Goal: Navigation & Orientation: Find specific page/section

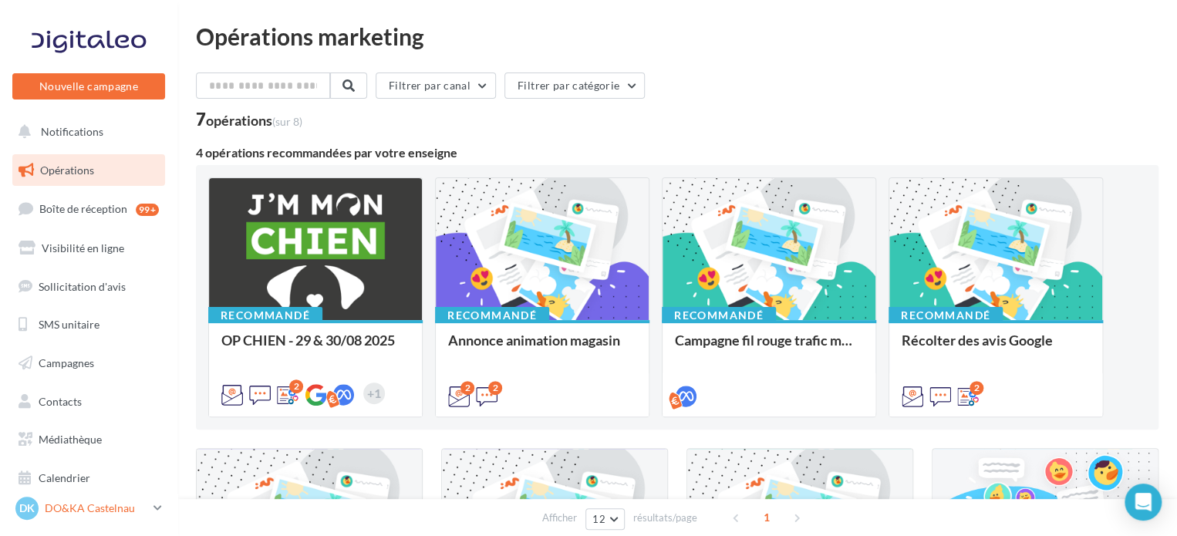
click at [104, 514] on p "DO&KA Castelnau" at bounding box center [96, 507] width 103 height 15
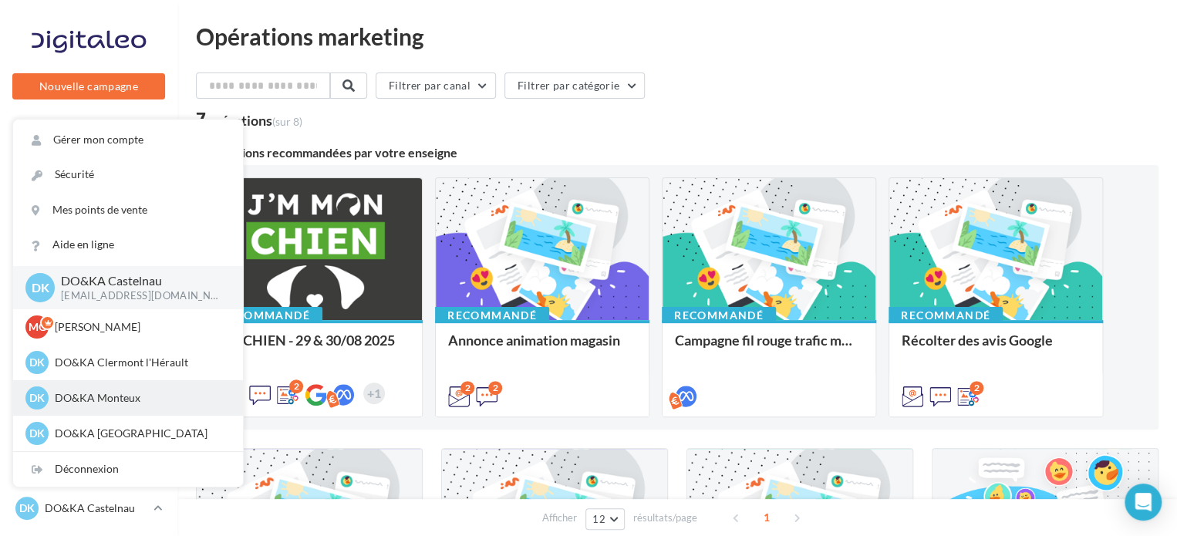
click at [118, 397] on p "DO&KA Monteux" at bounding box center [140, 397] width 170 height 15
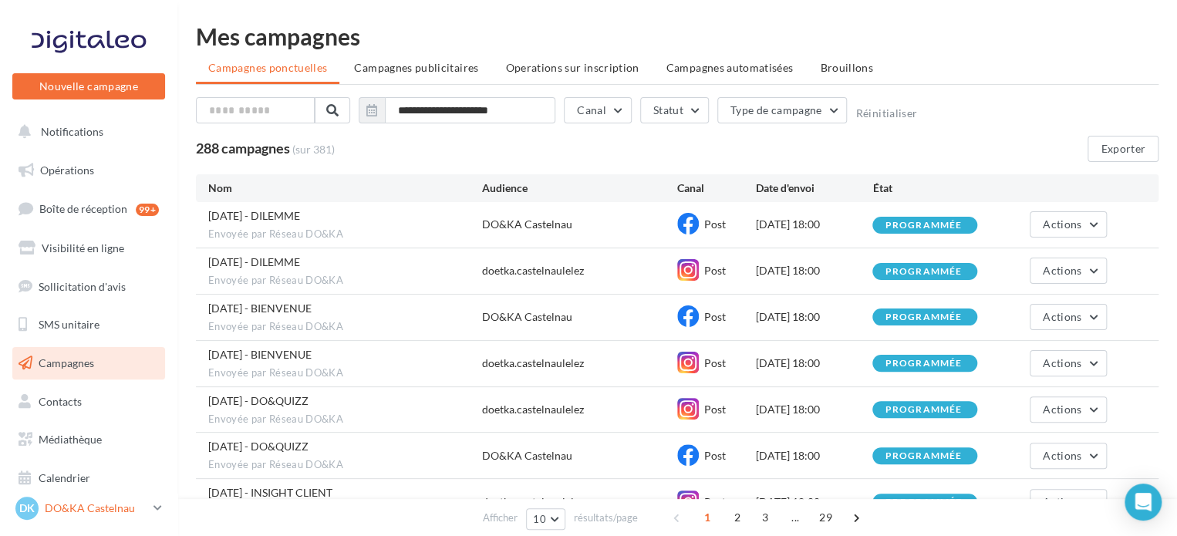
click at [122, 500] on div "DK DO&KA Castelnau castelnaulelez@doetka.fr" at bounding box center [81, 508] width 132 height 23
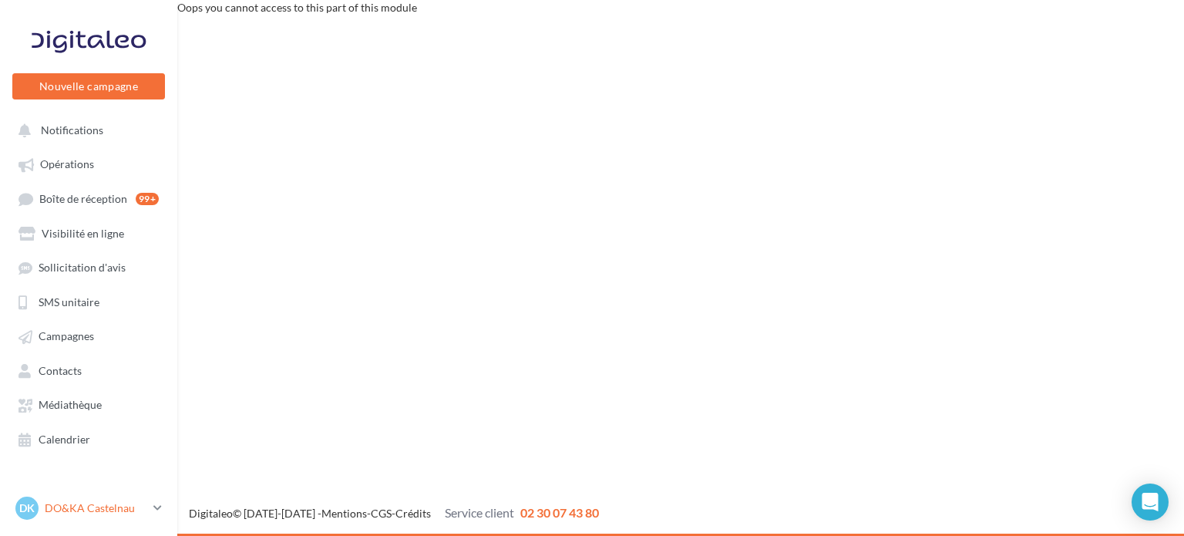
click at [89, 506] on p "DO&KA Castelnau" at bounding box center [96, 507] width 103 height 15
